Goal: Find specific page/section: Find specific page/section

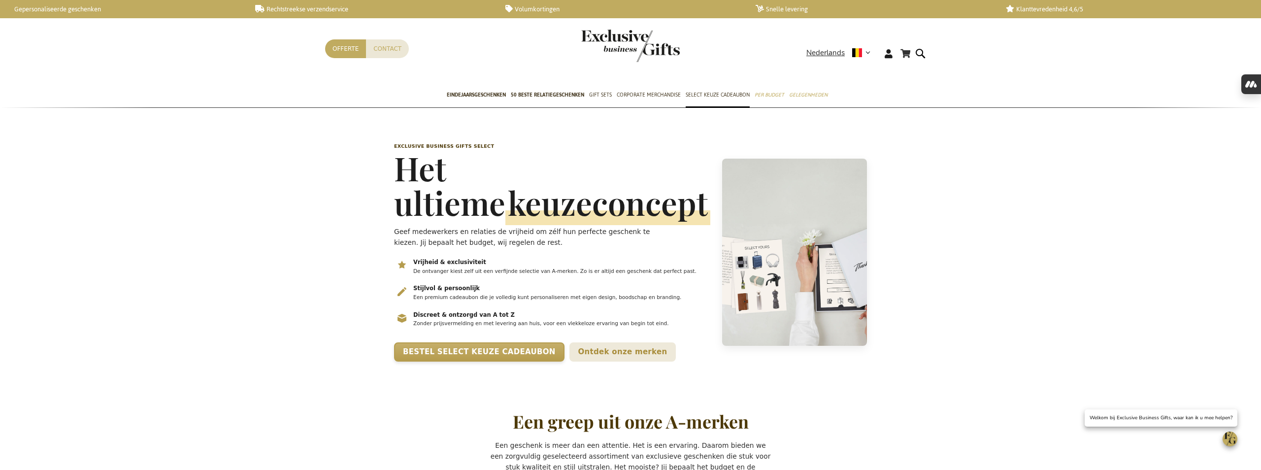
scroll to position [0, 4]
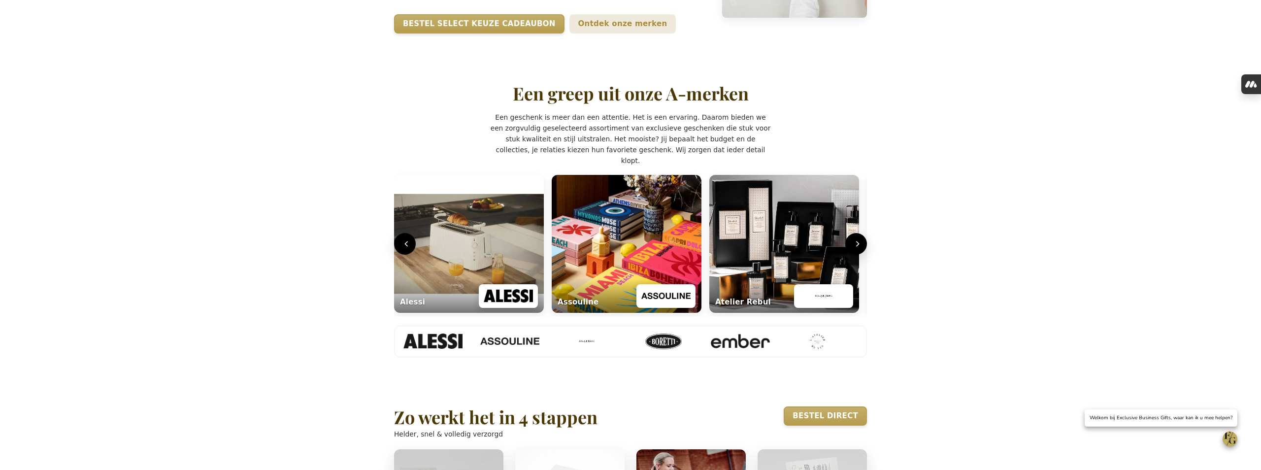
scroll to position [329, 0]
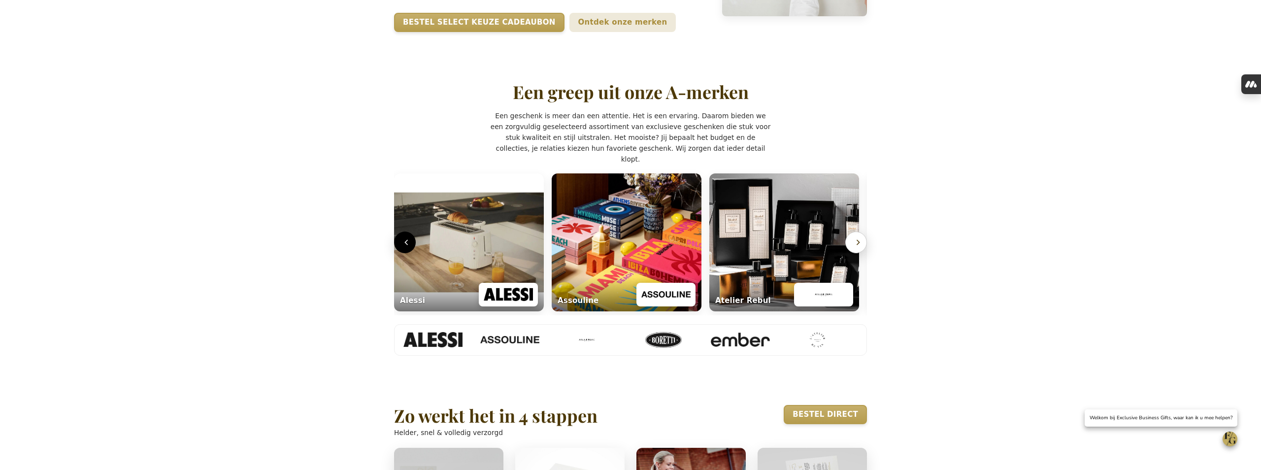
type input "frederic@salixconsult.be"
click at [860, 247] on icon "Volgende" at bounding box center [858, 242] width 10 height 10
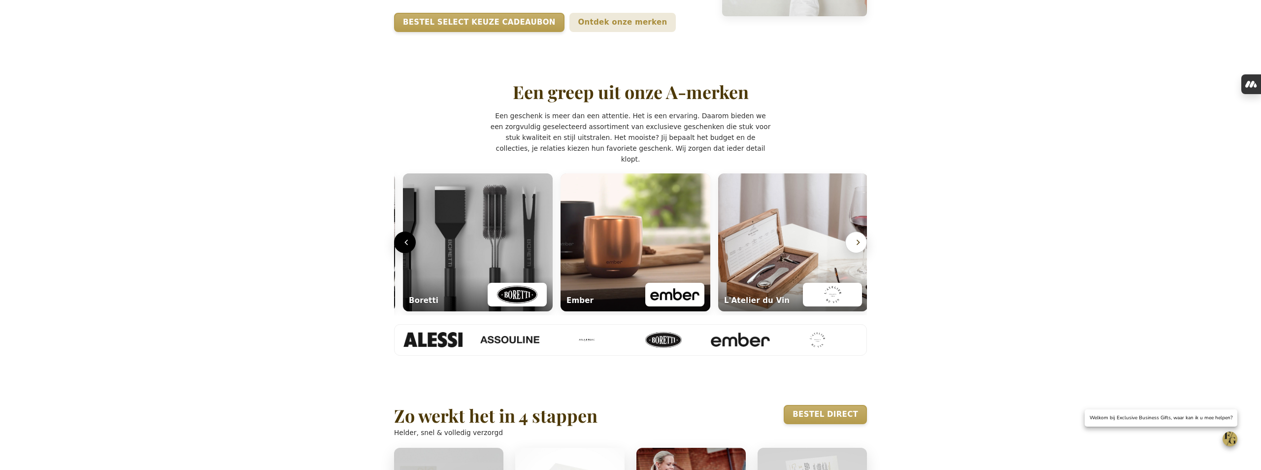
scroll to position [0, 477]
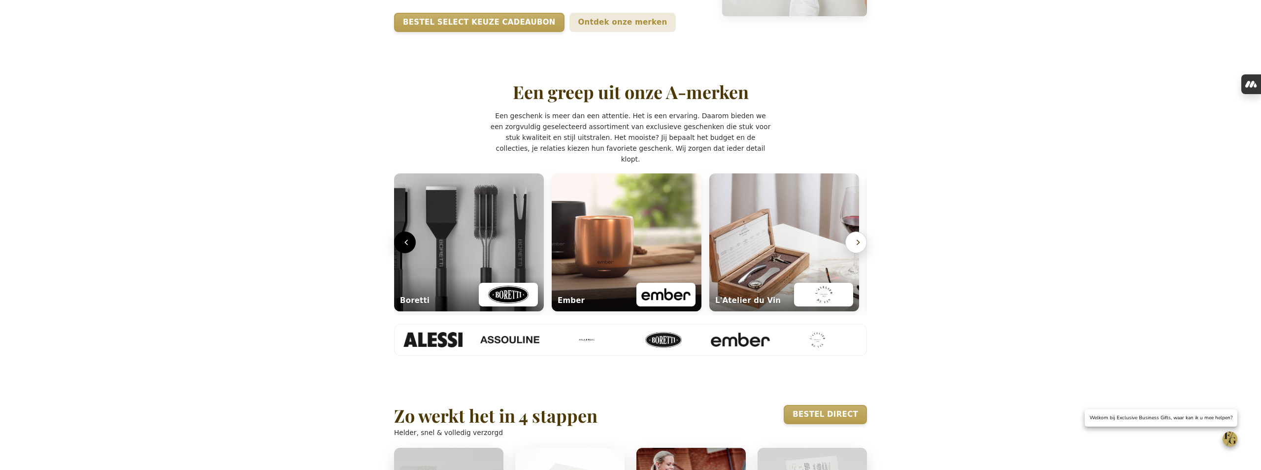
click at [860, 247] on icon "Volgende" at bounding box center [858, 242] width 10 height 10
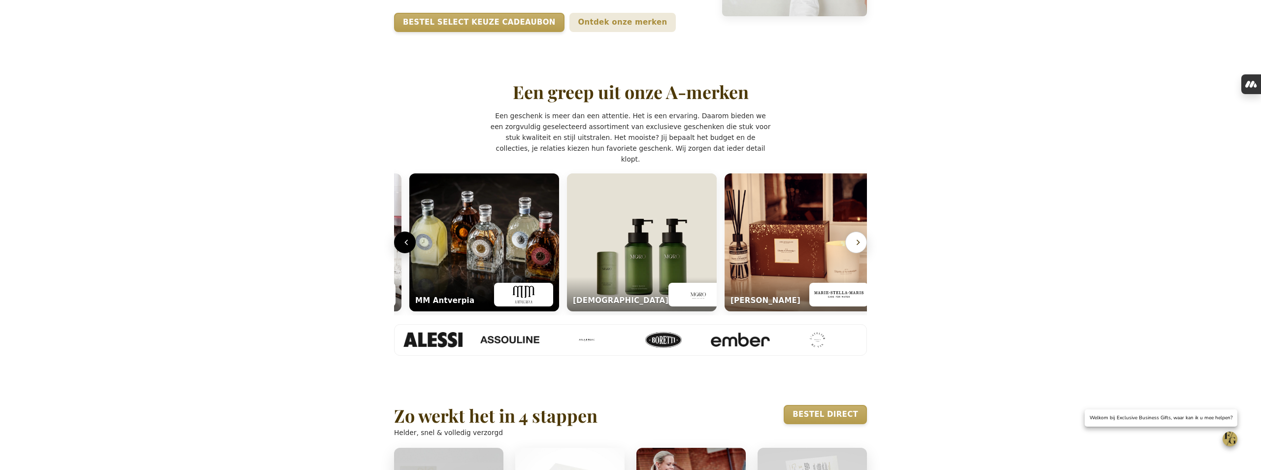
scroll to position [0, 949]
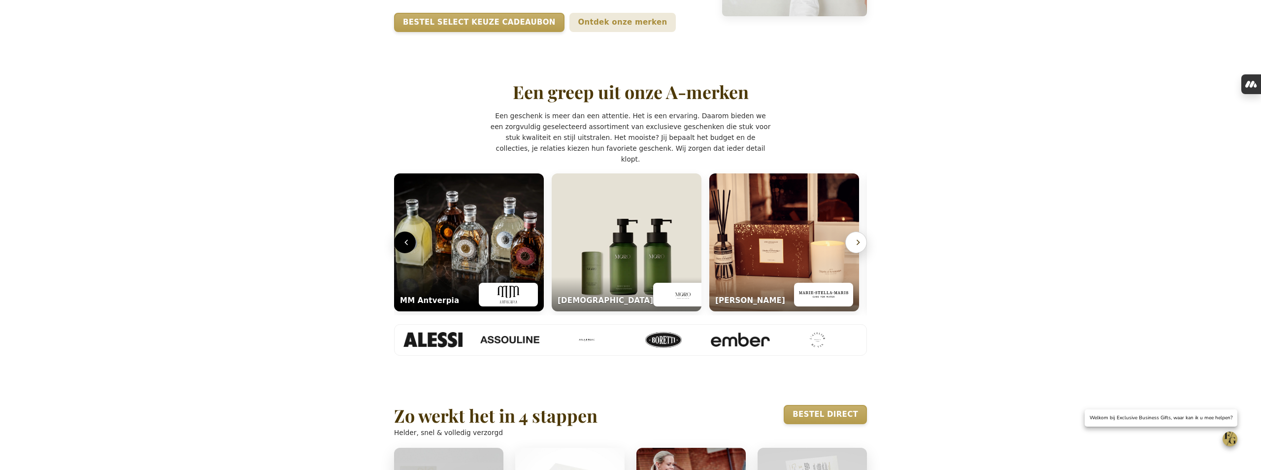
click at [860, 247] on icon "Volgende" at bounding box center [858, 242] width 10 height 10
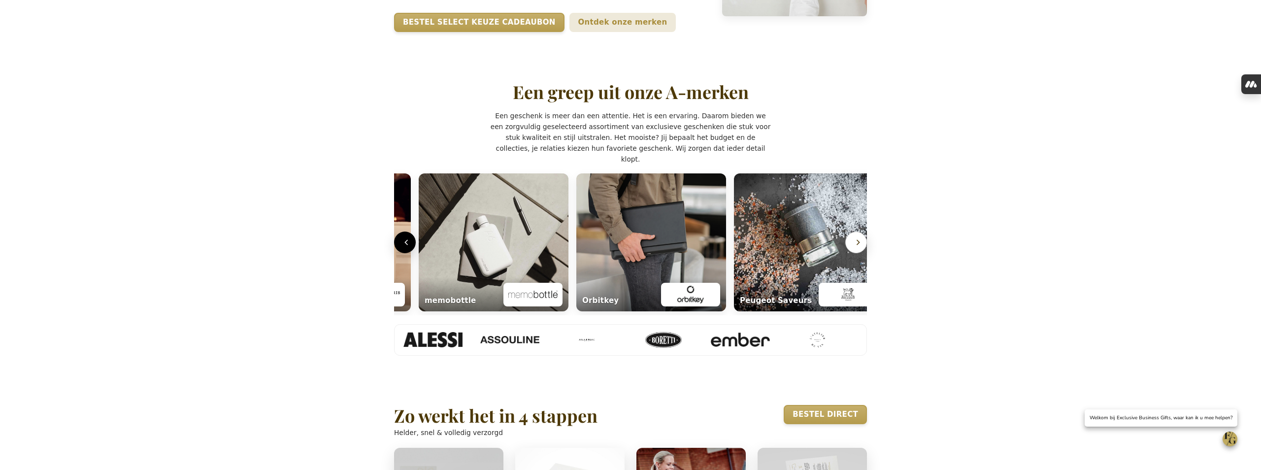
scroll to position [0, 1422]
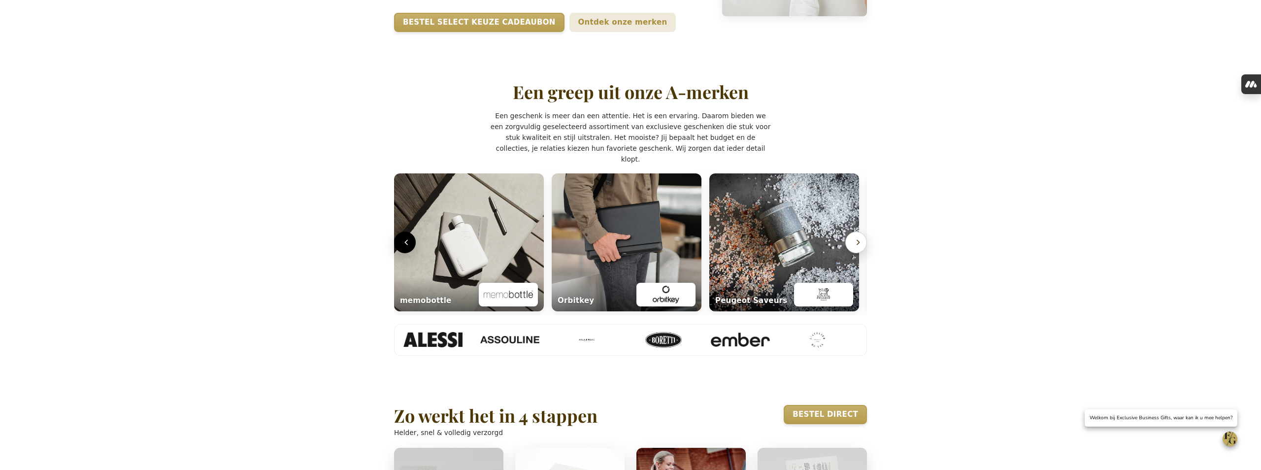
click at [860, 247] on icon "Volgende" at bounding box center [858, 242] width 10 height 10
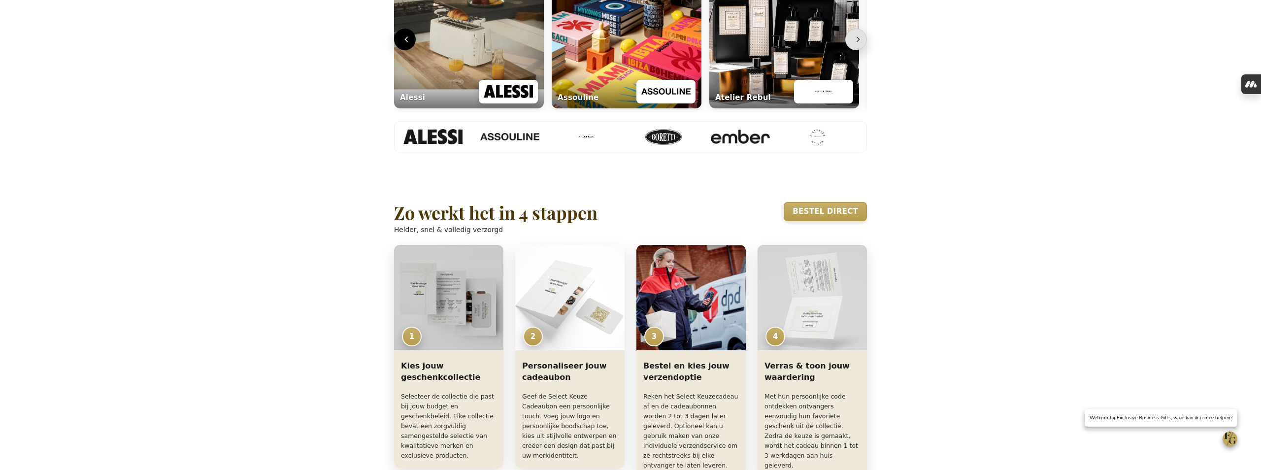
scroll to position [0, 0]
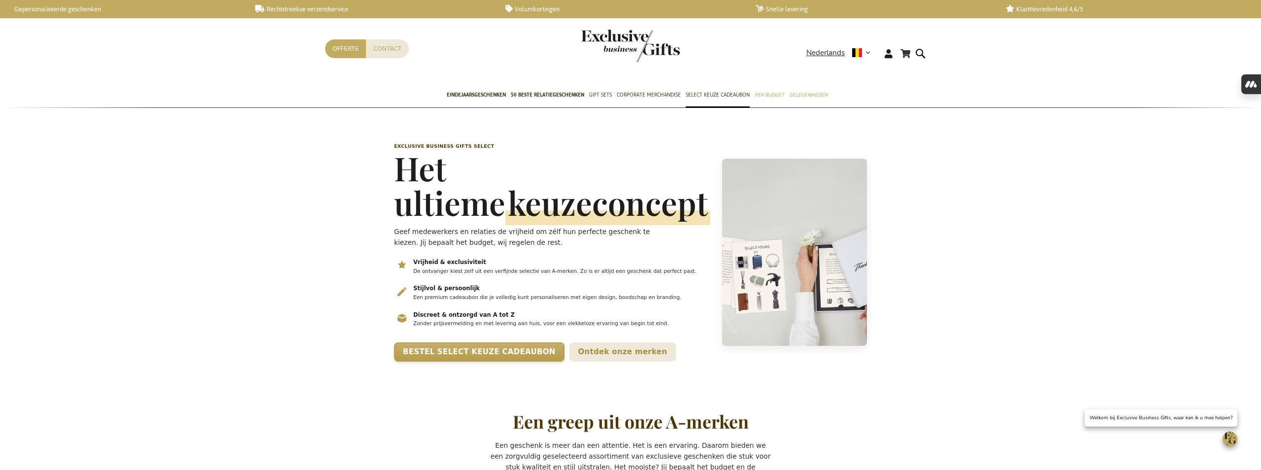
click at [605, 47] on img "store logo" at bounding box center [630, 46] width 98 height 33
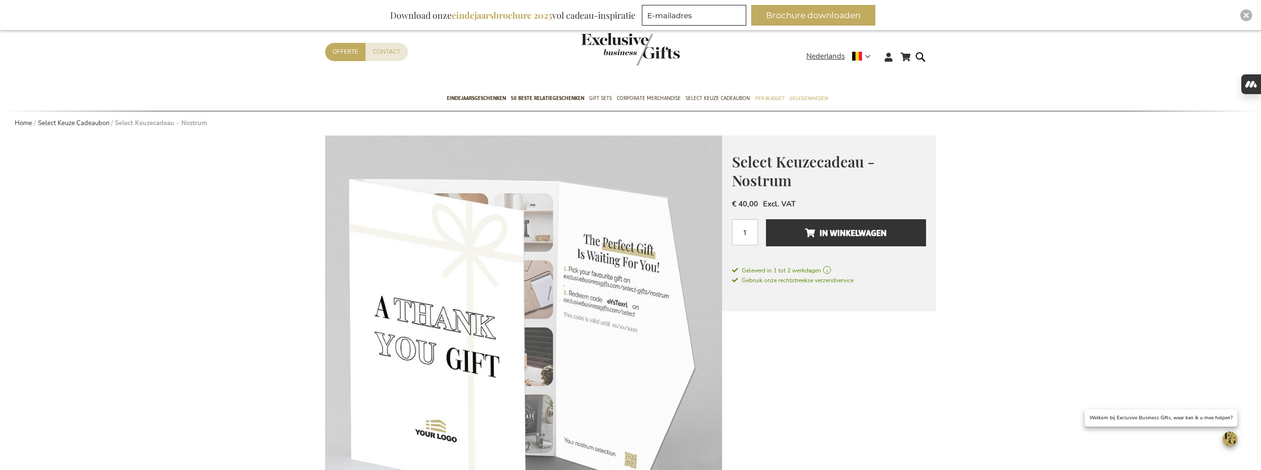
type input "frederic@salixconsult.be"
click at [617, 47] on img "store logo" at bounding box center [630, 49] width 98 height 33
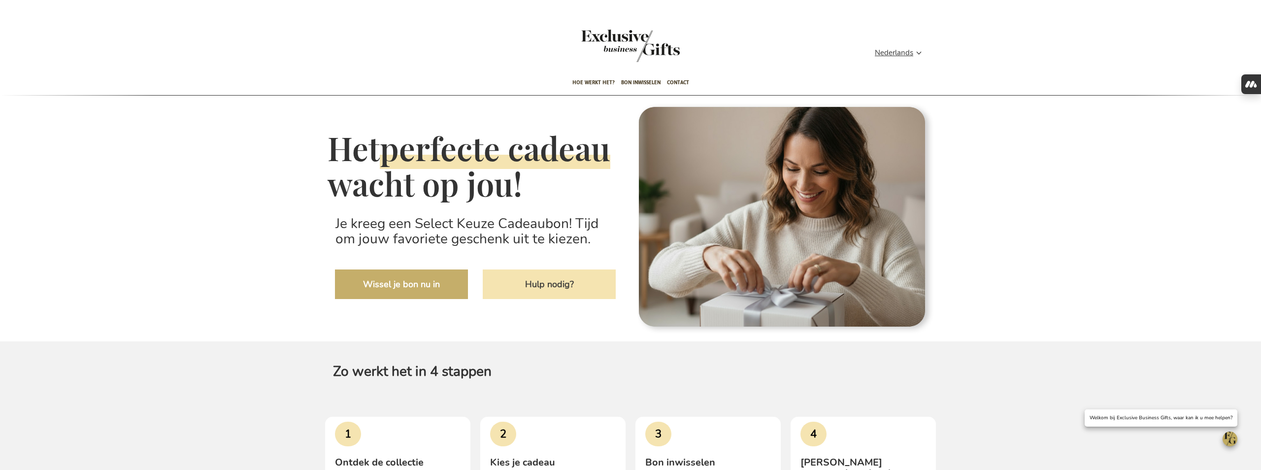
scroll to position [132, 0]
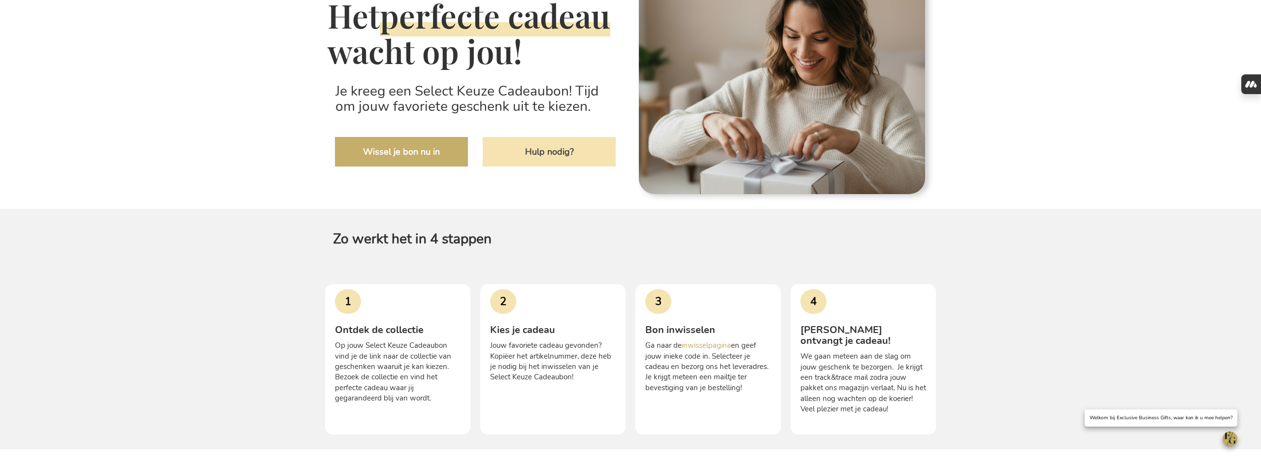
type input "frederic@salixconsult.be"
click at [559, 166] on link "Hulp nodig?" at bounding box center [549, 152] width 133 height 30
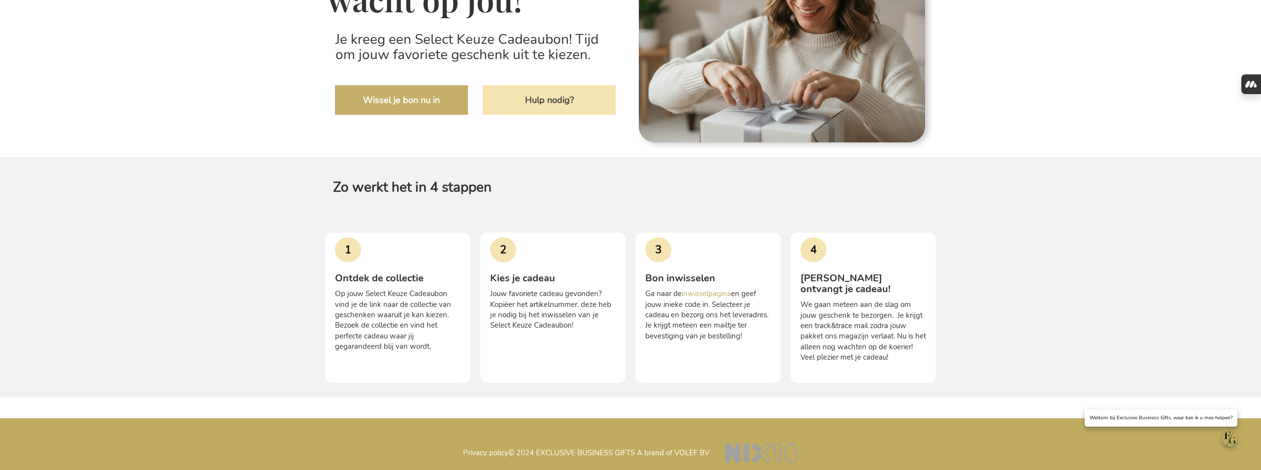
click at [561, 114] on link "Hulp nodig?" at bounding box center [549, 100] width 133 height 30
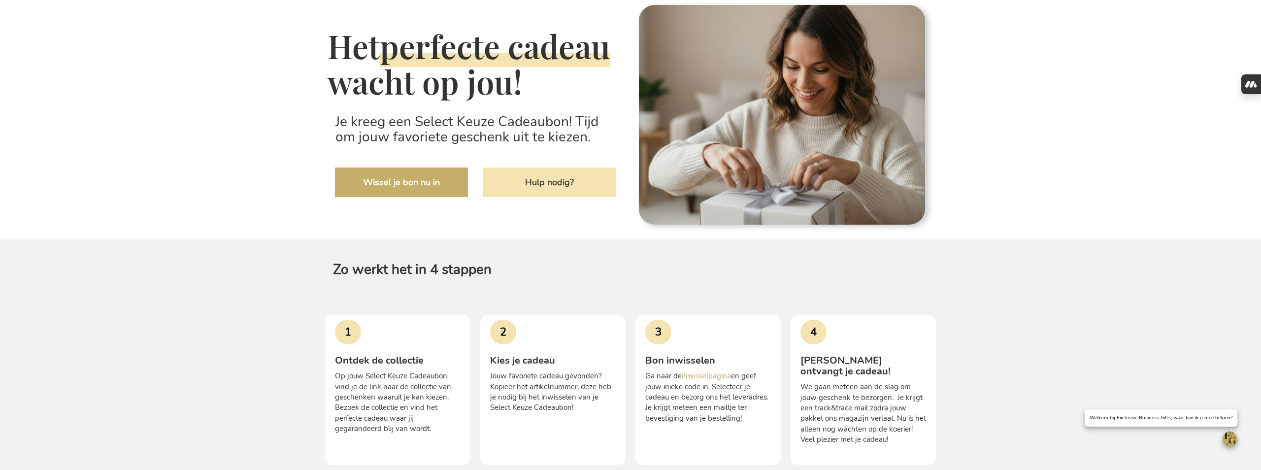
scroll to position [184, 0]
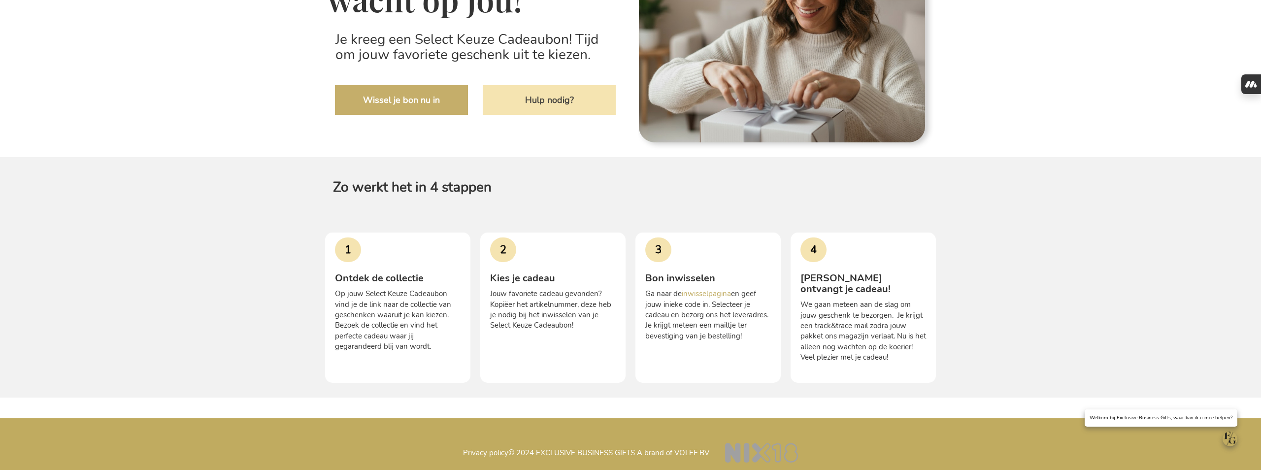
type input "frederic@salixconsult.be"
click at [424, 115] on link "Wissel je bon nu in" at bounding box center [401, 100] width 133 height 30
